Goal: Check status

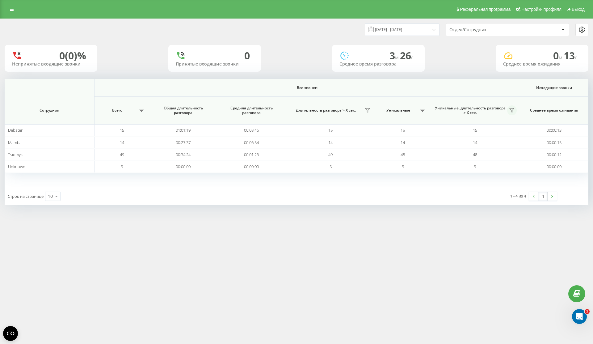
click at [510, 106] on button at bounding box center [512, 110] width 10 height 10
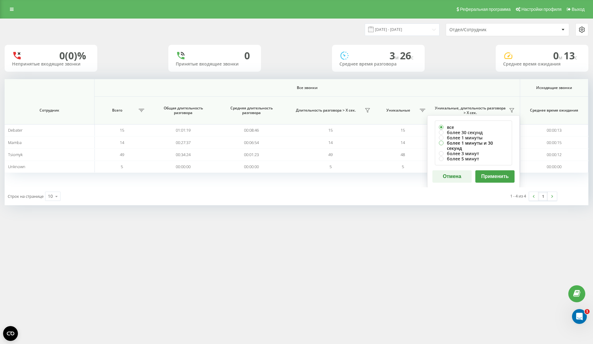
click at [488, 143] on label "более 1 минуты и 30 секунд" at bounding box center [473, 145] width 69 height 10
radio input "true"
click at [489, 170] on button "Применить" at bounding box center [494, 176] width 39 height 12
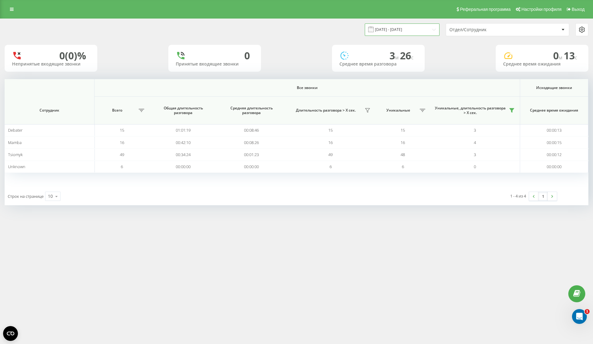
click at [398, 33] on input "21.09.2025 - 21.09.2025" at bounding box center [401, 29] width 75 height 12
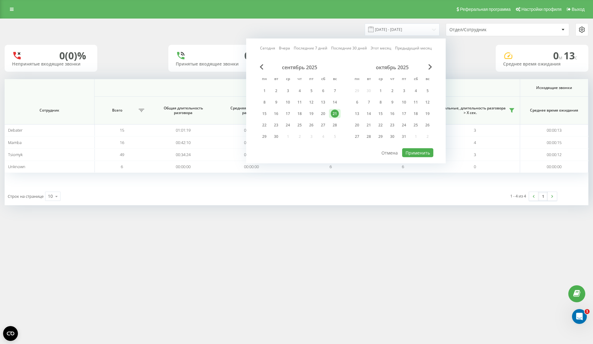
click at [264, 130] on div "сентябрь 2025 пн вт ср чт пт сб вс 1 2 3 4 5 6 7 8 9 10 11 12 13 14 15 16 17 18…" at bounding box center [299, 103] width 82 height 79
click at [265, 121] on div "22" at bounding box center [264, 125] width 8 height 8
click at [265, 121] on div "22" at bounding box center [264, 124] width 12 height 9
click at [419, 151] on button "Применить" at bounding box center [417, 152] width 31 height 9
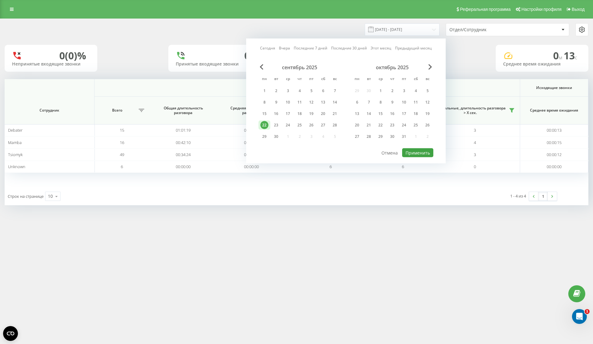
type input "[DATE] - [DATE]"
